Goal: Information Seeking & Learning: Learn about a topic

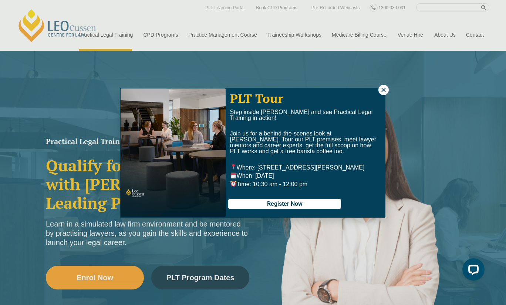
click at [384, 90] on icon at bounding box center [384, 90] width 4 height 4
